Goal: Communication & Community: Ask a question

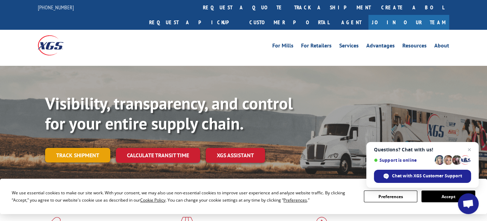
click at [80, 148] on link "Track shipment" at bounding box center [77, 155] width 65 height 15
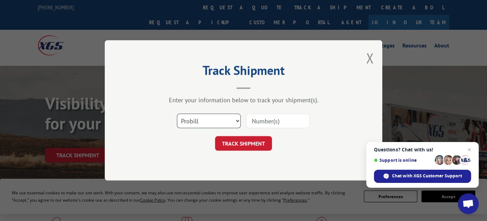
click at [217, 122] on select "Select category... Probill BOL PO" at bounding box center [209, 121] width 64 height 15
click at [269, 122] on input at bounding box center [278, 121] width 64 height 15
paste input "2873068"
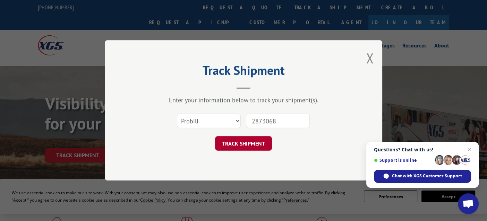
type input "2873068"
click at [250, 144] on button "TRACK SHIPMENT" at bounding box center [243, 144] width 57 height 15
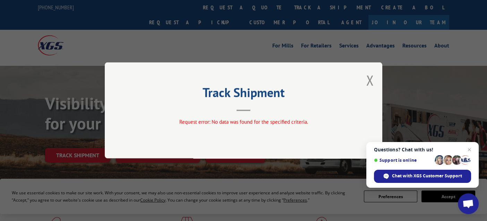
drag, startPoint x: 370, startPoint y: 81, endPoint x: 362, endPoint y: 86, distance: 8.9
click at [370, 82] on button "Close modal" at bounding box center [370, 80] width 8 height 18
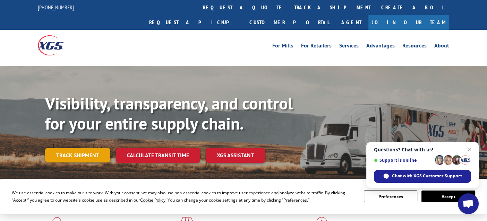
click at [102, 148] on link "Track shipment" at bounding box center [77, 155] width 65 height 15
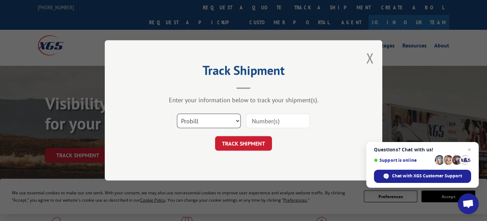
click at [232, 116] on select "Select category... Probill BOL PO" at bounding box center [209, 121] width 64 height 15
select select "po"
click at [177, 114] on select "Select category... Probill BOL PO" at bounding box center [209, 121] width 64 height 15
click at [268, 123] on input at bounding box center [278, 121] width 64 height 15
paste input "2873068"
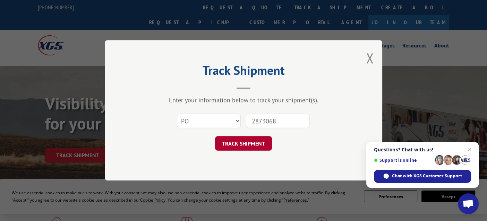
type input "2873068"
click at [247, 143] on button "TRACK SHIPMENT" at bounding box center [243, 144] width 57 height 15
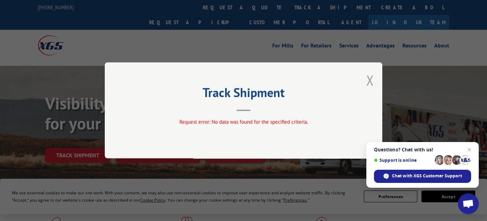
click at [370, 80] on button "Close modal" at bounding box center [370, 80] width 8 height 18
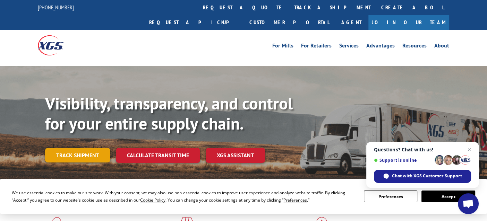
click at [100, 148] on link "Track shipment" at bounding box center [77, 155] width 65 height 15
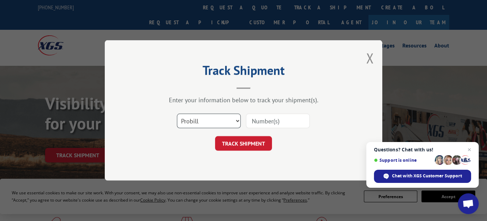
click at [206, 125] on select "Select category... Probill BOL PO" at bounding box center [209, 121] width 64 height 15
select select "bol"
click at [177, 114] on select "Select category... Probill BOL PO" at bounding box center [209, 121] width 64 height 15
click at [267, 123] on input at bounding box center [278, 121] width 64 height 15
paste input "2873068"
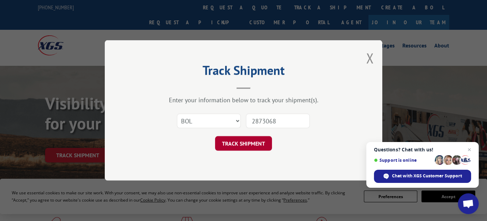
type input "2873068"
click at [258, 144] on button "TRACK SHIPMENT" at bounding box center [243, 144] width 57 height 15
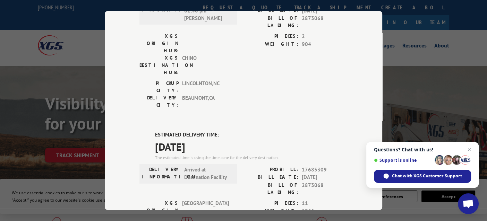
scroll to position [339, 0]
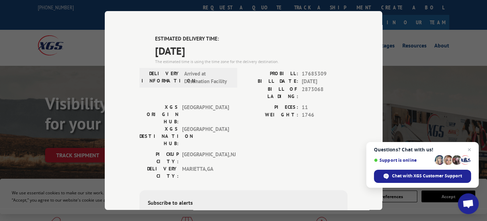
click at [436, 63] on div "Track Shipment DELIVERED DELIVERY INFORMATION: [DATE] 01:45 pm [PERSON_NAME] N …" at bounding box center [243, 110] width 487 height 221
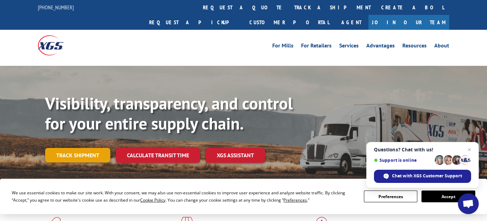
click at [80, 148] on link "Track shipment" at bounding box center [77, 155] width 65 height 15
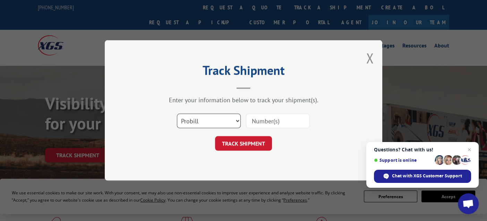
click at [209, 123] on select "Select category... Probill BOL PO" at bounding box center [209, 121] width 64 height 15
select select "bol"
click at [177, 114] on select "Select category... Probill BOL PO" at bounding box center [209, 121] width 64 height 15
click at [270, 121] on input at bounding box center [278, 121] width 64 height 15
paste input "2873068"
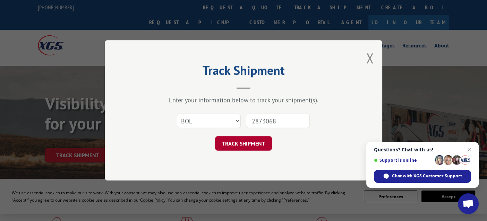
type input "2873068"
click at [252, 137] on button "TRACK SHIPMENT" at bounding box center [243, 144] width 57 height 15
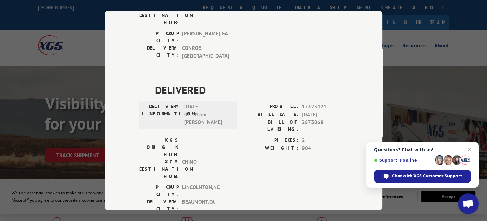
scroll to position [34, 0]
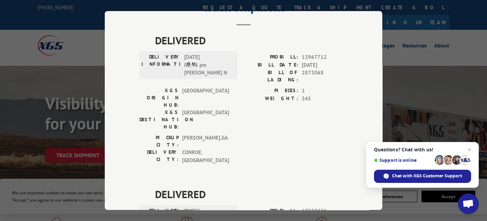
click at [414, 69] on div "Track Shipment DELIVERED DELIVERY INFORMATION: [DATE] 01:45 pm [PERSON_NAME] N …" at bounding box center [243, 110] width 487 height 221
click at [438, 75] on div "Track Shipment DELIVERED DELIVERY INFORMATION: [DATE] 01:45 pm [PERSON_NAME] N …" at bounding box center [243, 110] width 487 height 221
click at [423, 173] on span "Chat with XGS Customer Support" at bounding box center [427, 176] width 70 height 6
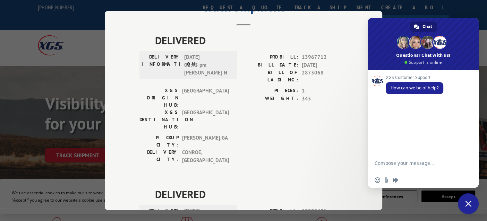
click at [392, 165] on textarea "Compose your message..." at bounding box center [415, 166] width 82 height 12
paste textarea "We had a delivery scheduled for [DATE] that couldn’t be completed because there…"
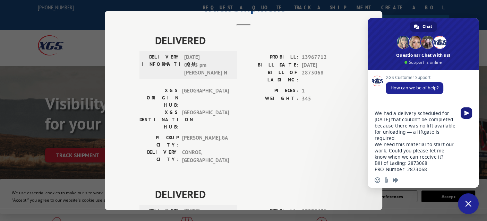
type textarea "We had a delivery scheduled for [DATE] that couldn’t be completed because there…"
click at [469, 112] on span "Send" at bounding box center [466, 113] width 5 height 5
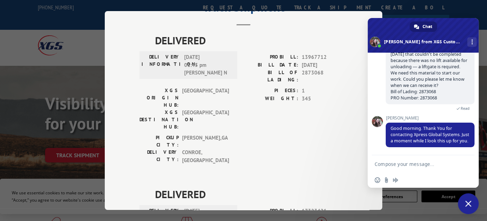
scroll to position [64, 0]
type textarea "thanks [PERSON_NAME]"
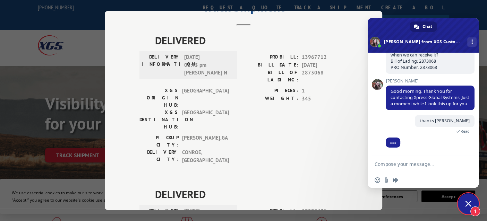
scroll to position [137, 0]
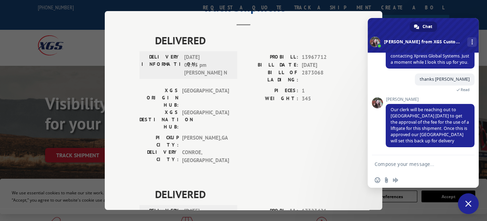
click at [429, 166] on textarea "Compose your message..." at bounding box center [415, 164] width 82 height 6
type textarea "I"
click at [374, 164] on textarea "Is there a way to expedite this?" at bounding box center [415, 164] width 82 height 6
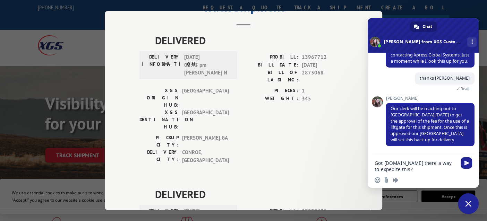
type textarea "Got it. Is there a way to expedite this?"
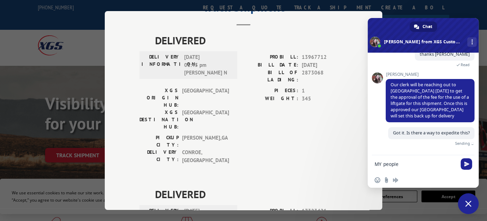
scroll to position [160, 0]
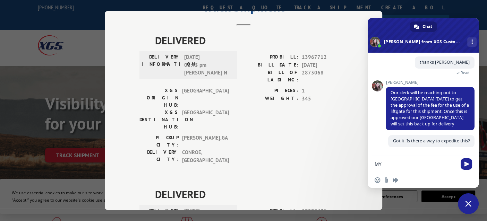
type textarea "M"
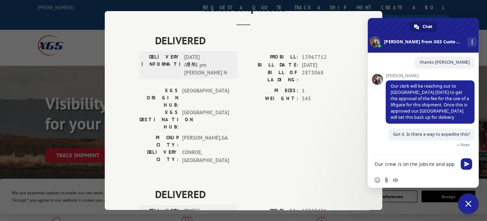
scroll to position [161, 0]
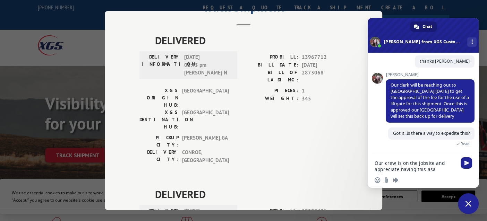
type textarea "Our crew is on the jobsite and appreciate having this asap"
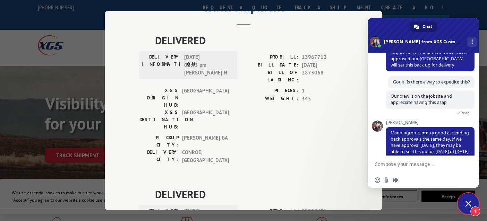
scroll to position [242, 0]
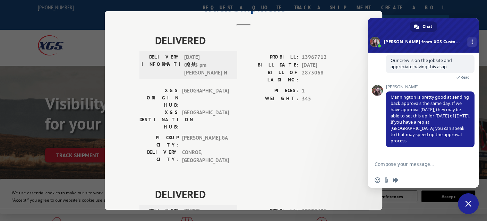
click at [420, 163] on textarea "Compose your message..." at bounding box center [415, 164] width 82 height 6
type textarea "I understand, thanks [PERSON_NAME]"
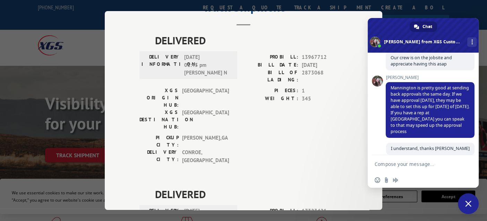
scroll to position [301, 0]
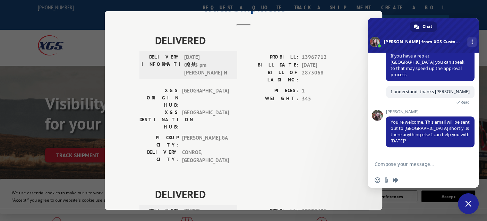
click at [425, 163] on textarea "Compose your message..." at bounding box center [415, 164] width 82 height 6
type textarea "f"
click at [421, 165] on textarea "Compose your message..." at bounding box center [415, 164] width 82 height 6
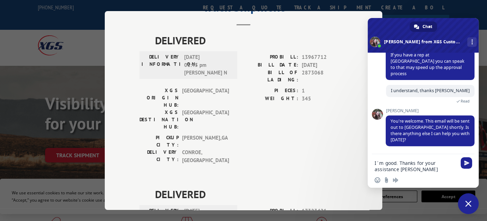
type textarea "I´m good. Thanks for your assistance [PERSON_NAME]!"
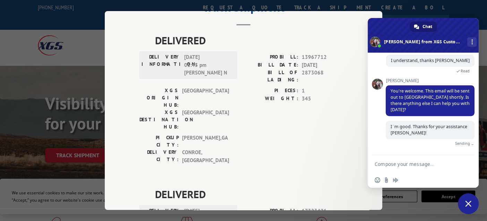
scroll to position [324, 0]
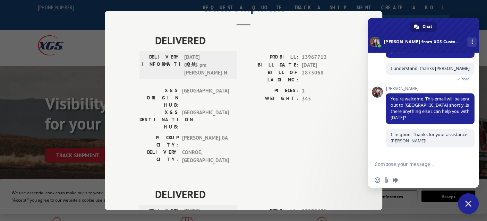
click at [374, 40] on span at bounding box center [374, 42] width 10 height 10
